Goal: Task Accomplishment & Management: Manage account settings

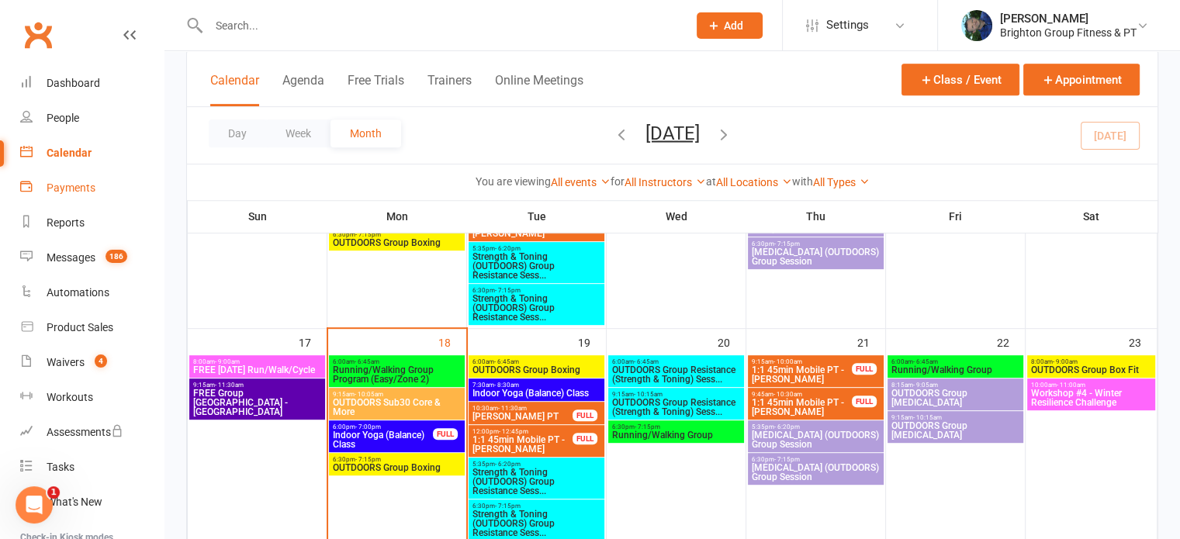
click at [71, 182] on div "Payments" at bounding box center [71, 187] width 49 height 12
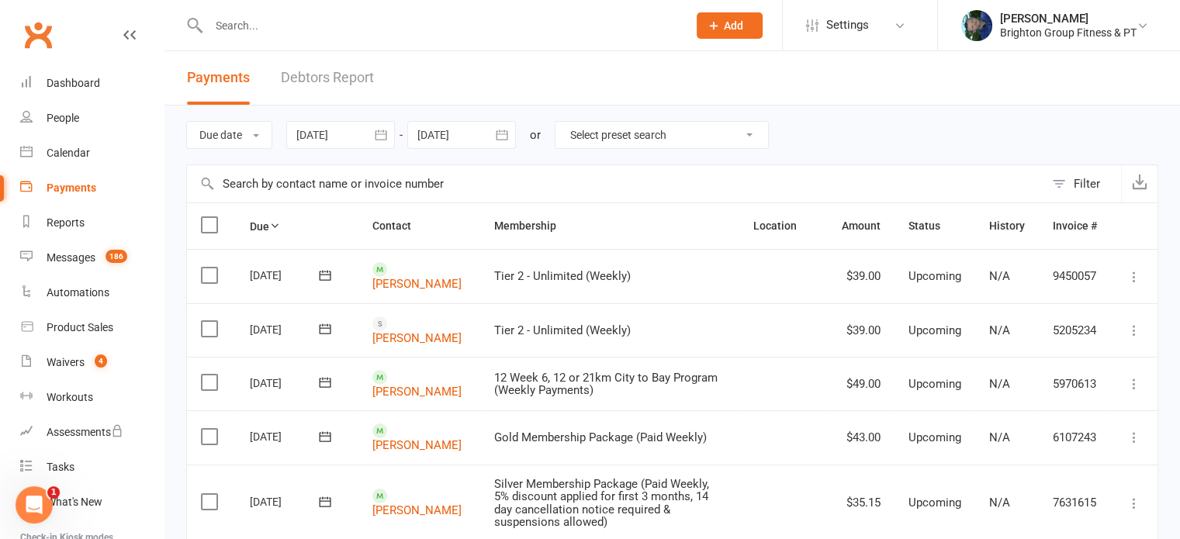
click at [361, 130] on div at bounding box center [340, 135] width 109 height 28
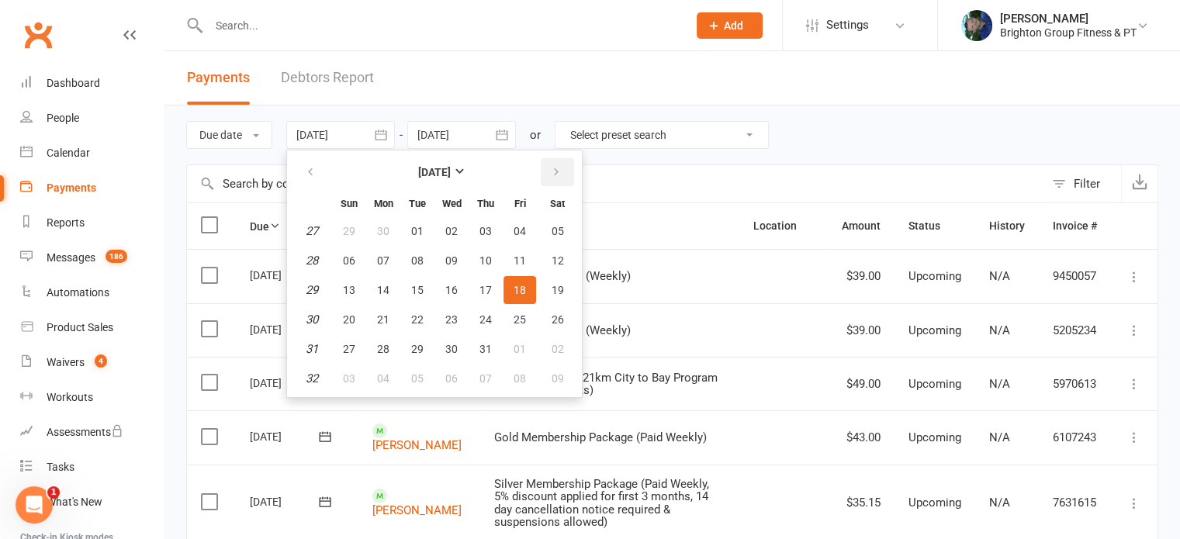
click at [558, 170] on icon "button" at bounding box center [556, 172] width 11 height 12
click at [384, 320] on span "18" at bounding box center [383, 319] width 12 height 12
type input "[DATE]"
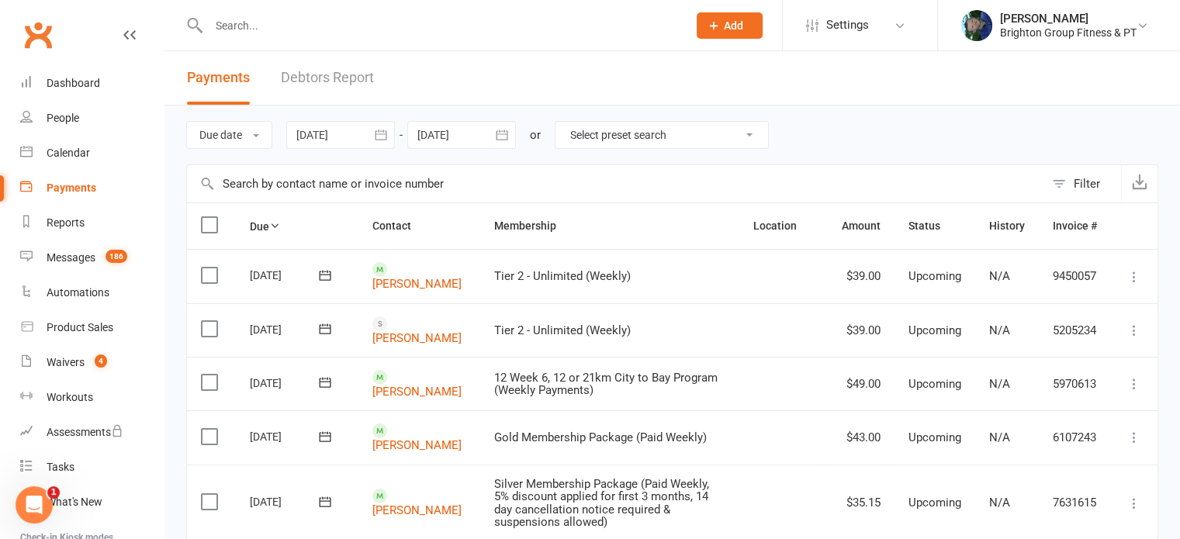
click at [451, 138] on div at bounding box center [461, 135] width 109 height 28
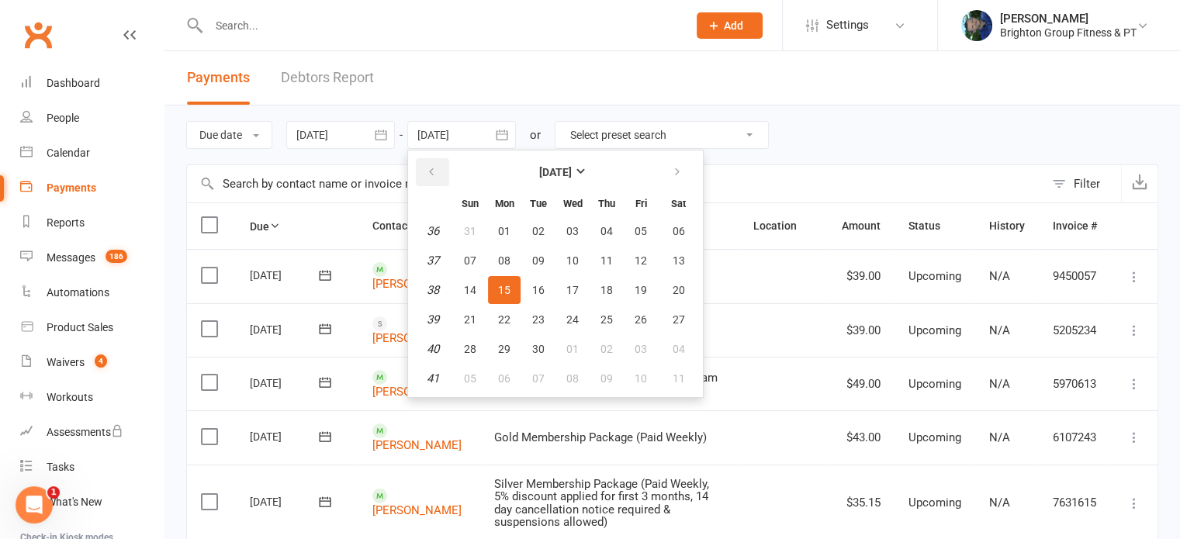
click at [430, 171] on icon "button" at bounding box center [431, 172] width 11 height 12
click at [499, 317] on span "18" at bounding box center [504, 319] width 12 height 12
type input "[DATE]"
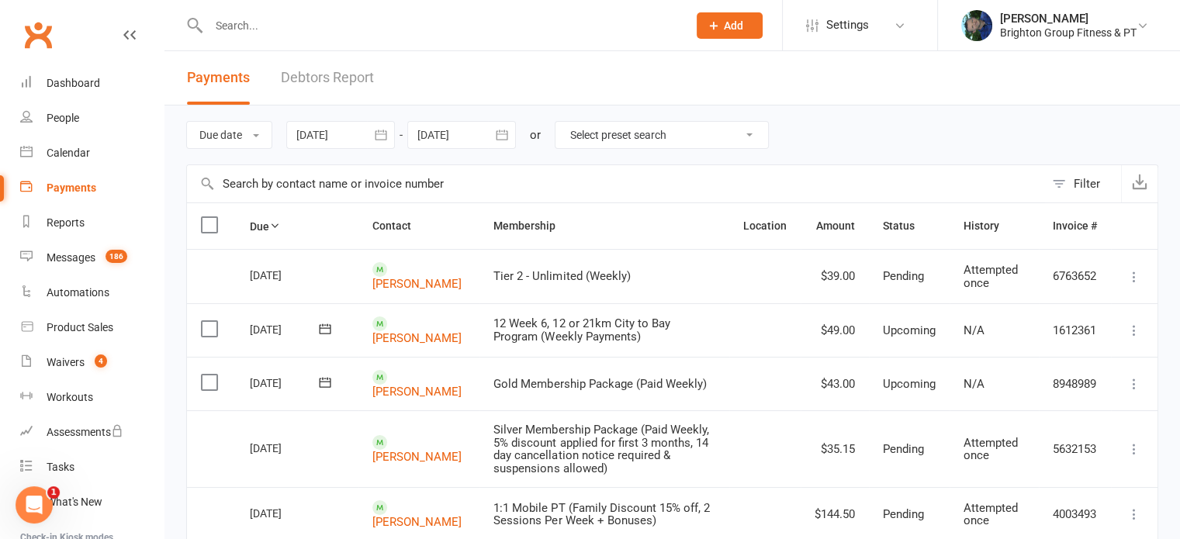
click at [354, 136] on div at bounding box center [340, 135] width 109 height 28
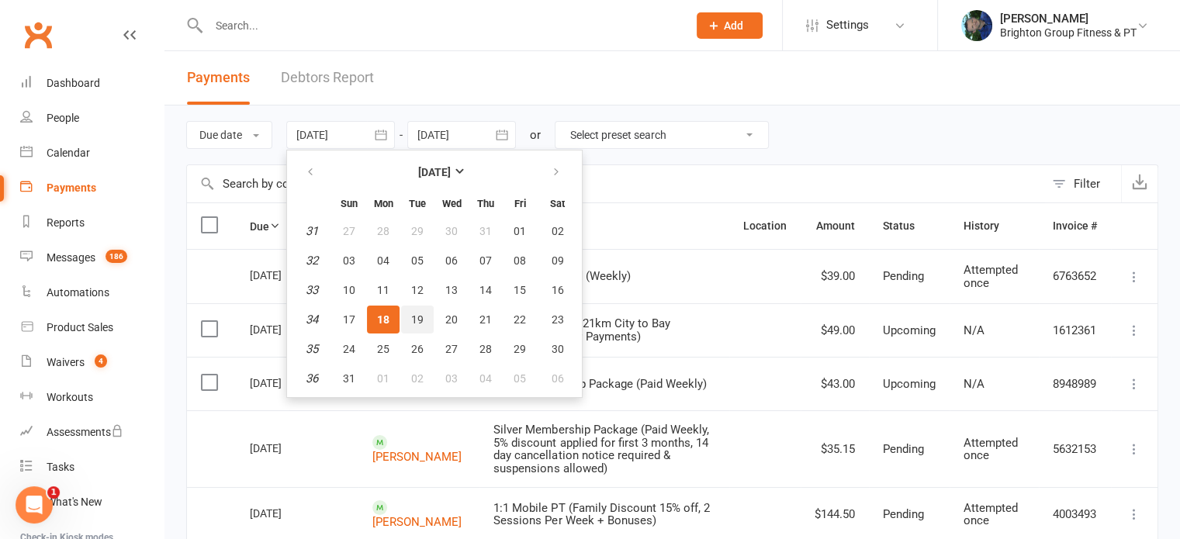
click at [421, 322] on span "19" at bounding box center [417, 319] width 12 height 12
type input "[DATE]"
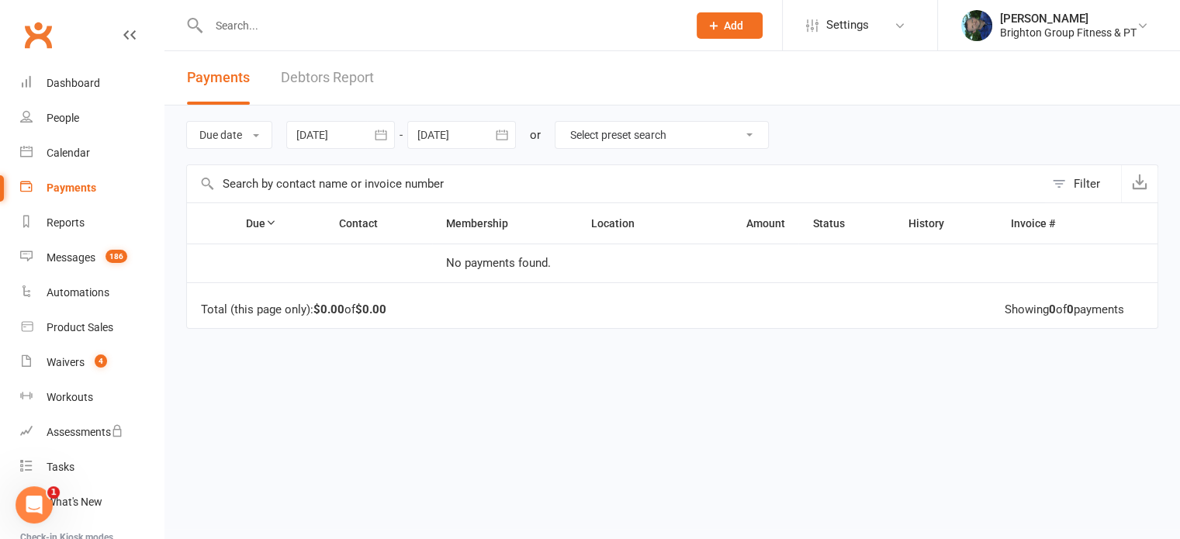
click at [440, 129] on div at bounding box center [461, 135] width 109 height 28
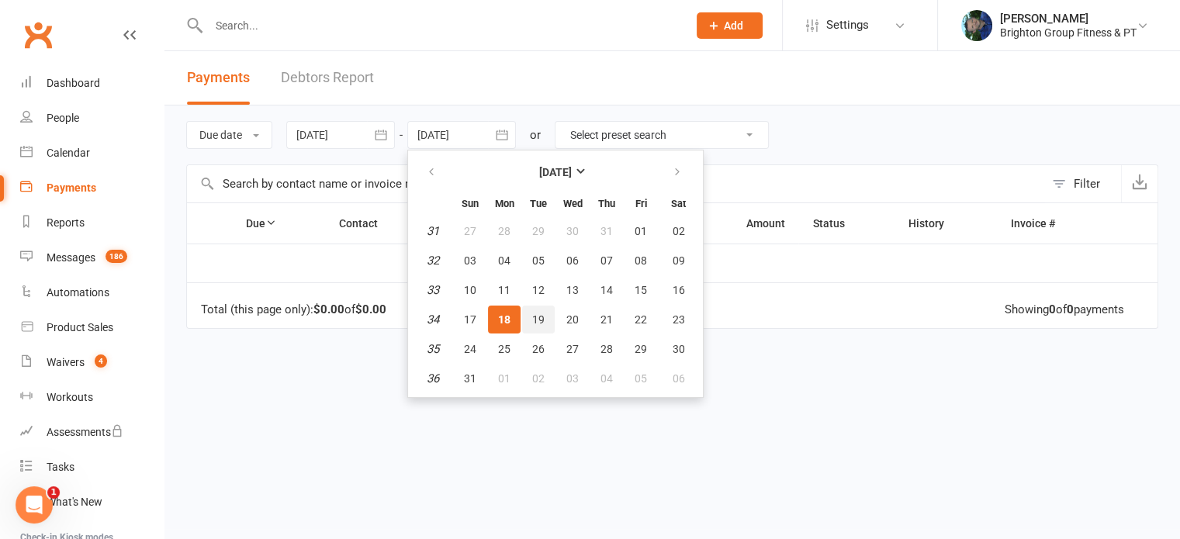
click at [541, 319] on span "19" at bounding box center [538, 319] width 12 height 12
type input "[DATE]"
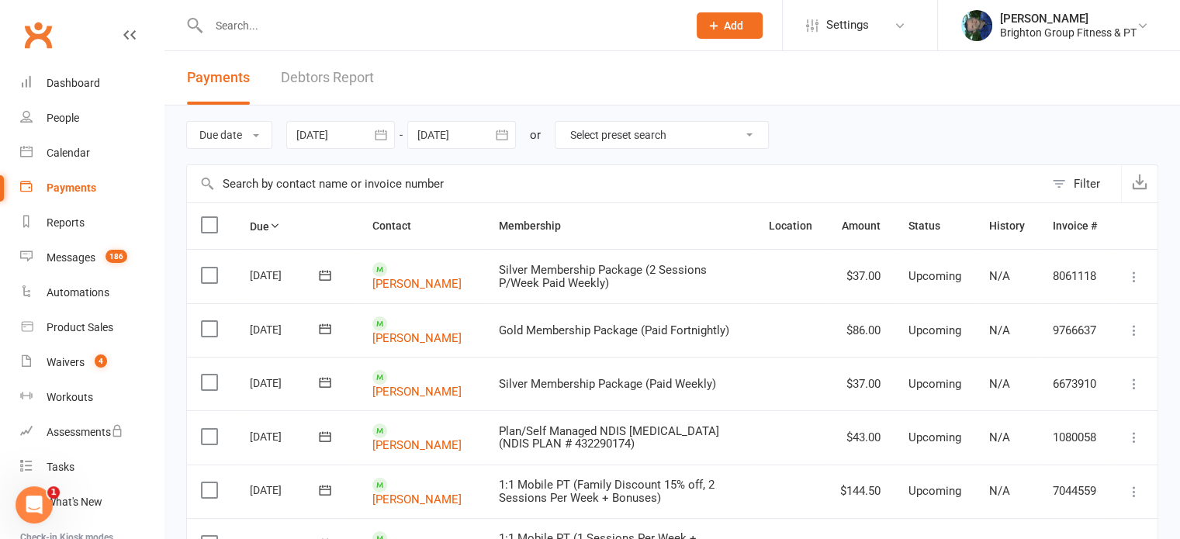
click at [351, 133] on div at bounding box center [340, 135] width 109 height 28
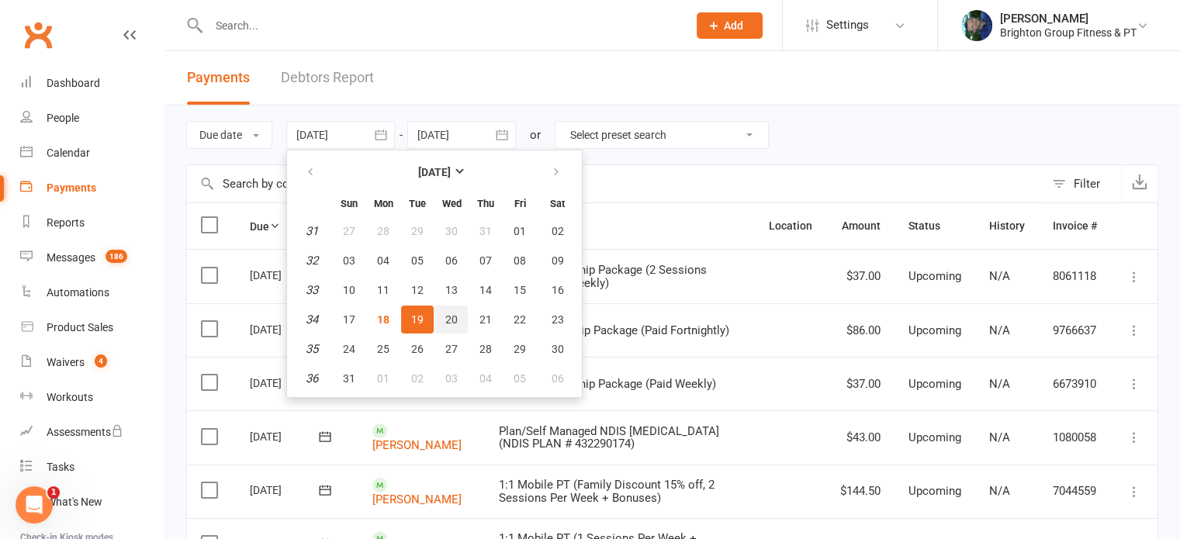
click at [452, 315] on span "20" at bounding box center [451, 319] width 12 height 12
type input "[DATE]"
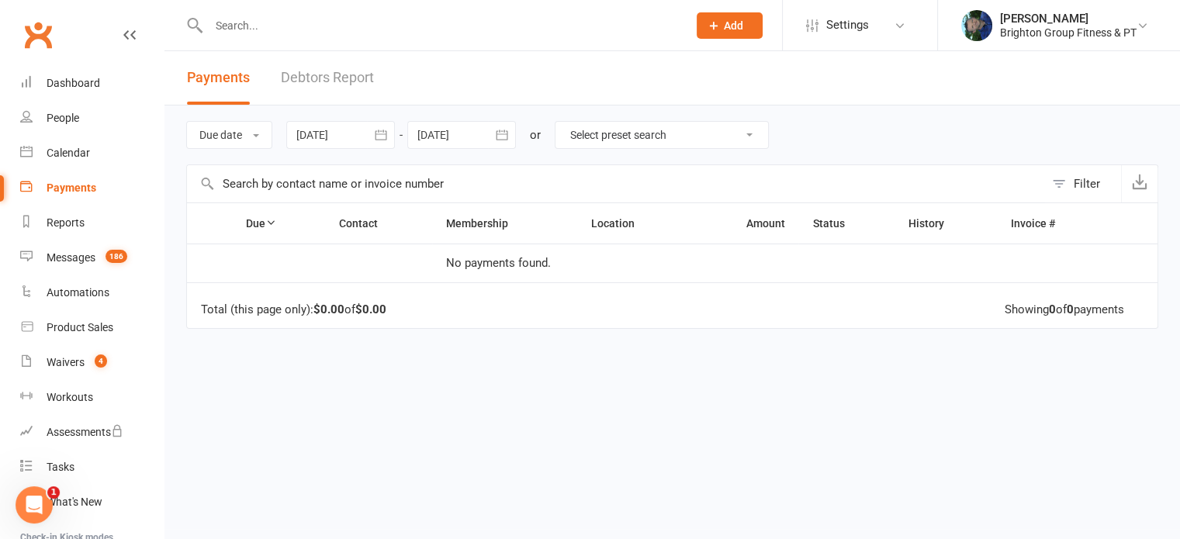
click at [440, 133] on div at bounding box center [461, 135] width 109 height 28
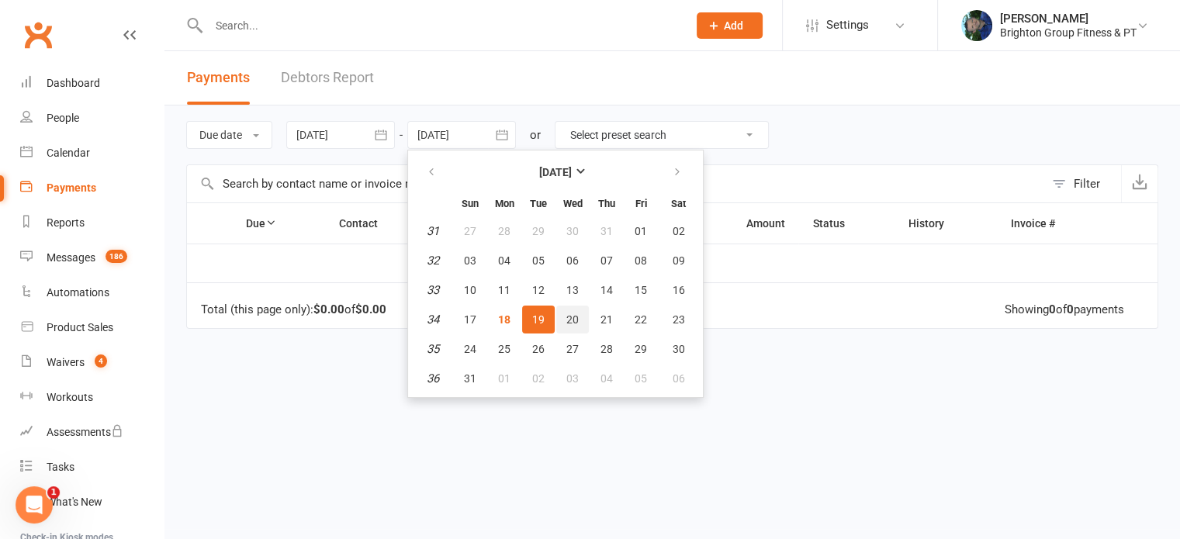
click at [578, 316] on span "20" at bounding box center [572, 319] width 12 height 12
type input "[DATE]"
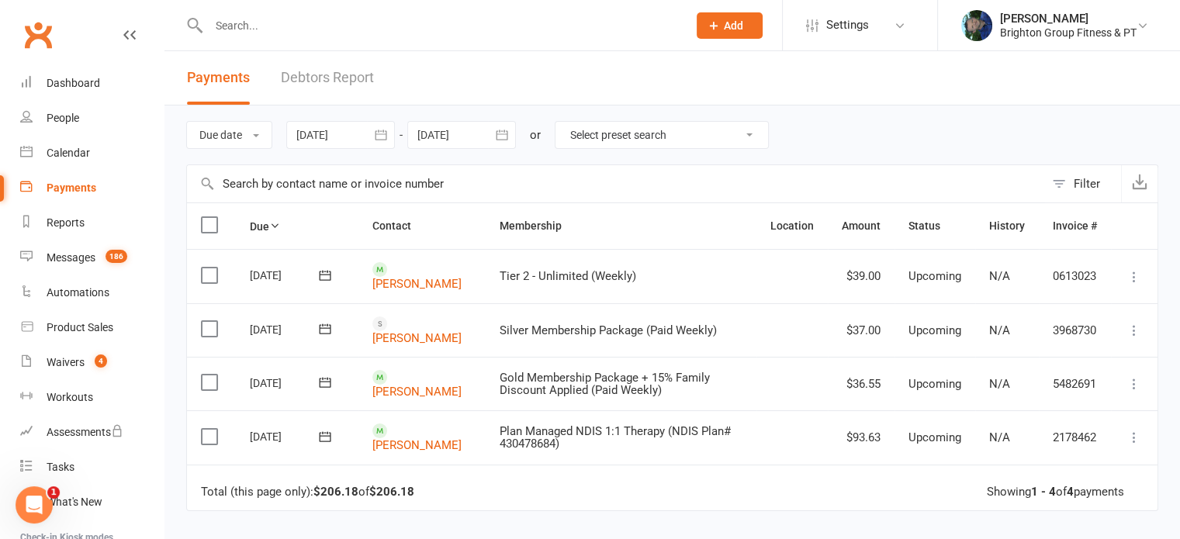
click at [337, 134] on div at bounding box center [340, 135] width 109 height 28
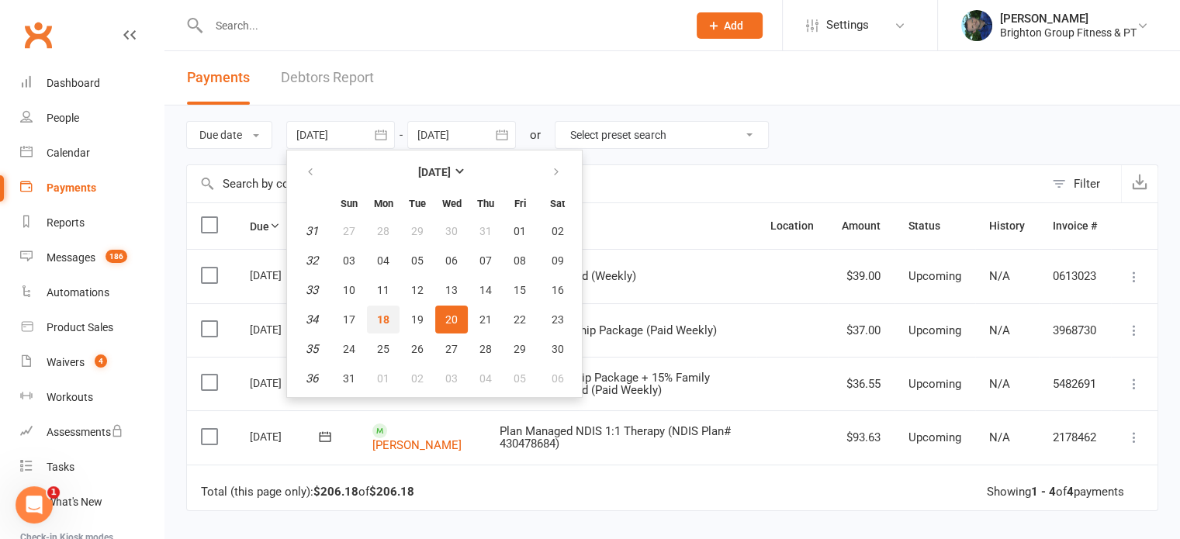
click at [388, 314] on span "18" at bounding box center [383, 319] width 12 height 12
type input "[DATE]"
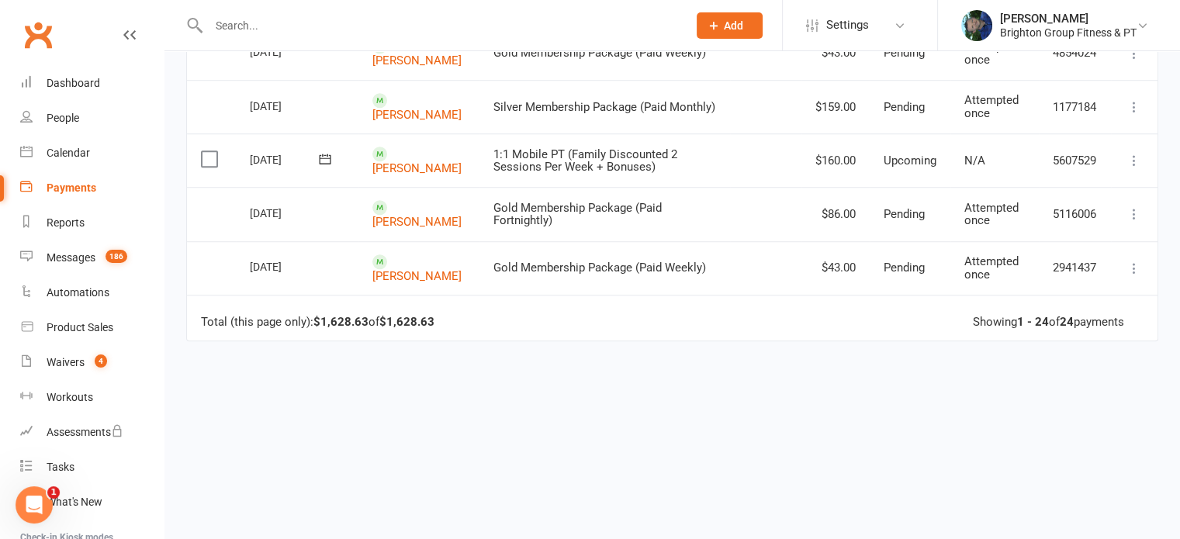
scroll to position [1294, 0]
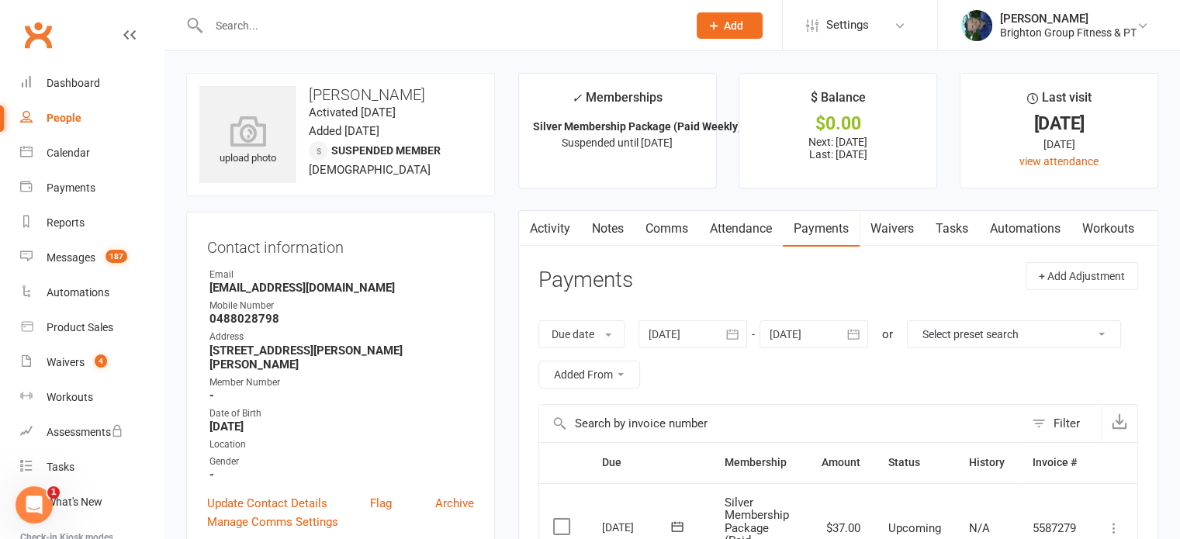
click at [554, 223] on link "Activity" at bounding box center [550, 229] width 62 height 36
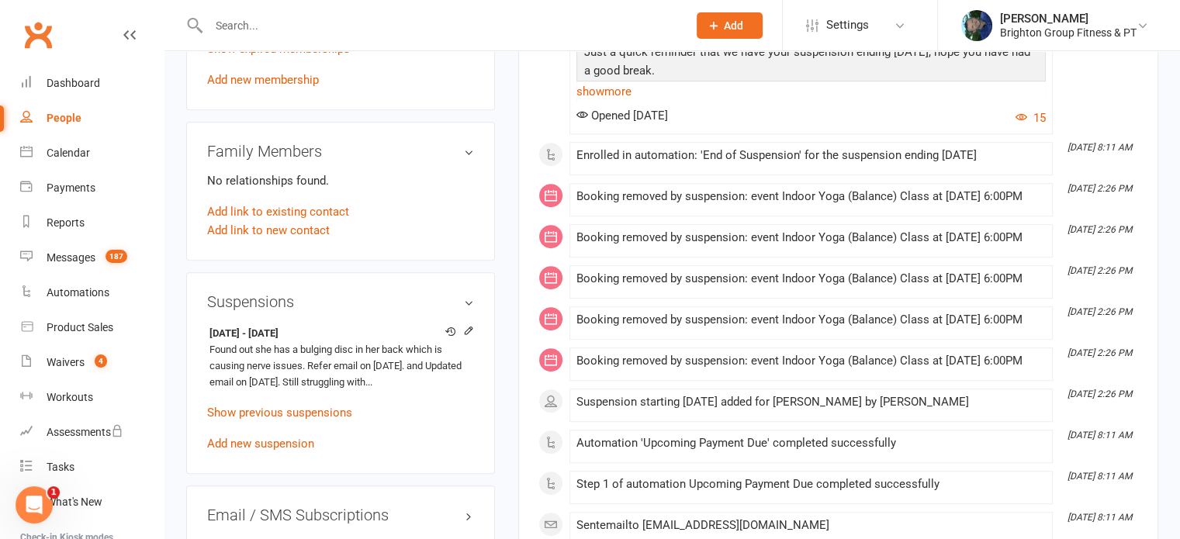
scroll to position [936, 0]
